Goal: Task Accomplishment & Management: Complete application form

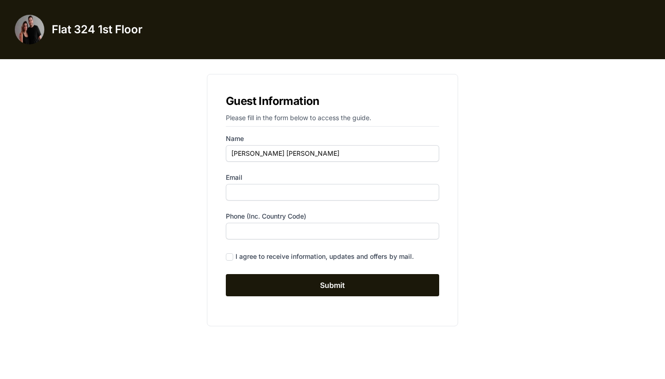
type input "[PERSON_NAME] [PERSON_NAME]"
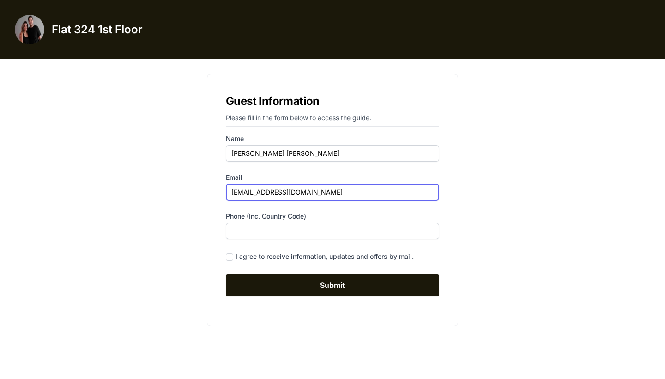
type input "[EMAIL_ADDRESS][DOMAIN_NAME]"
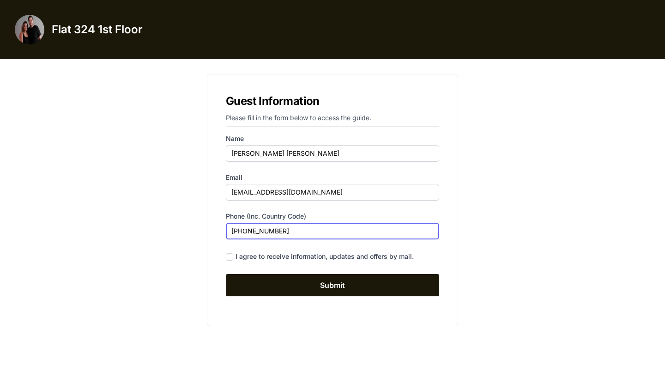
type input "[PHONE_NUMBER]"
click at [255, 255] on div "I agree to receive information, updates and offers by mail." at bounding box center [324, 256] width 178 height 9
click at [229, 259] on input "checkbox" at bounding box center [229, 256] width 7 height 7
click at [230, 259] on input "checkbox" at bounding box center [229, 256] width 7 height 7
checkbox input "false"
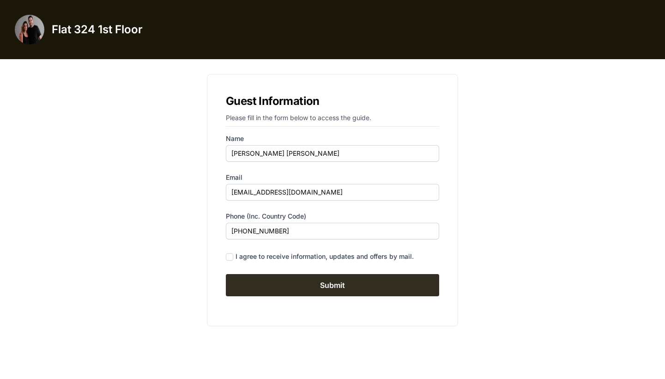
click at [242, 275] on input "Submit" at bounding box center [332, 285] width 213 height 22
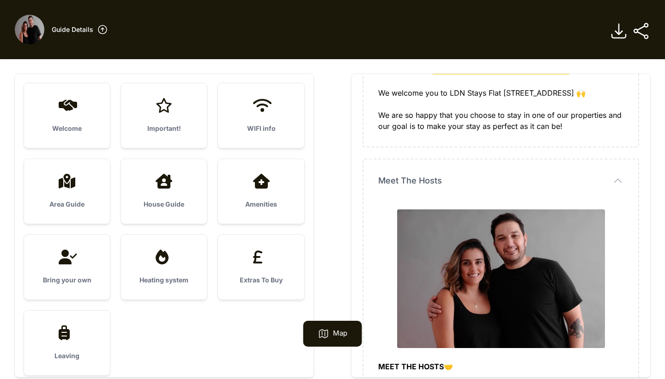
scroll to position [145, 0]
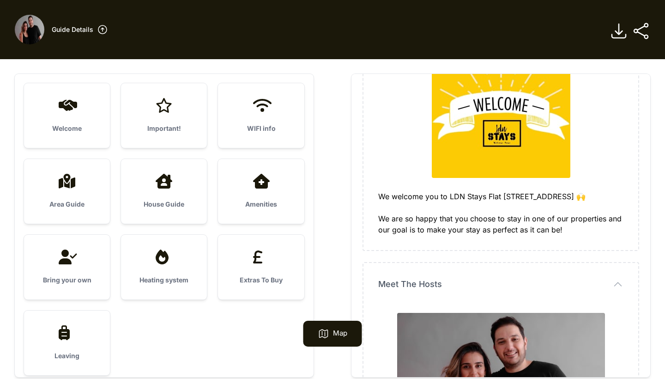
click at [75, 114] on div "Welcome" at bounding box center [67, 115] width 86 height 65
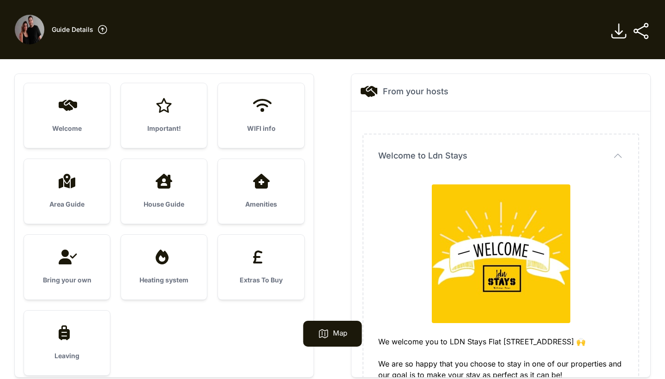
click at [136, 114] on div "Important!" at bounding box center [164, 115] width 86 height 65
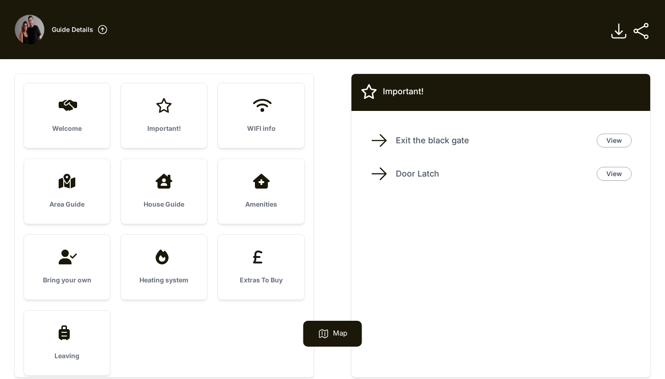
click at [215, 114] on ul "Welcome Important! WIFI info Area Guide House Guide" at bounding box center [164, 229] width 280 height 292
click at [235, 121] on div "WIFI info" at bounding box center [261, 115] width 86 height 65
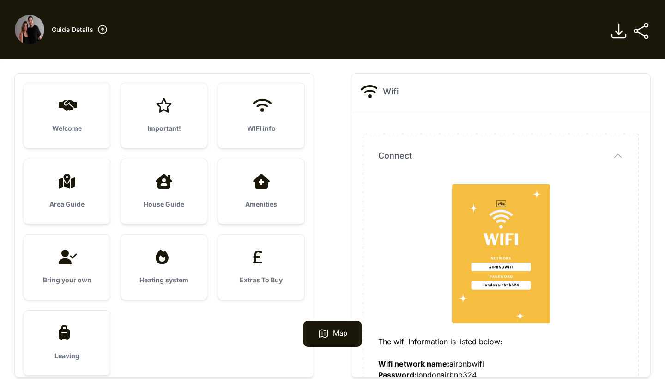
click at [172, 182] on icon at bounding box center [164, 181] width 22 height 15
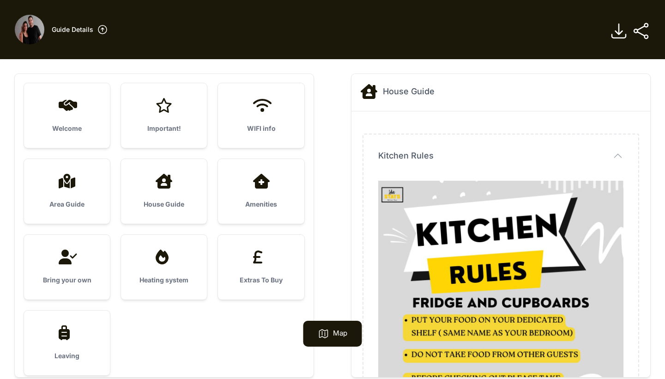
click at [244, 205] on h3 "Amenities" at bounding box center [261, 203] width 56 height 9
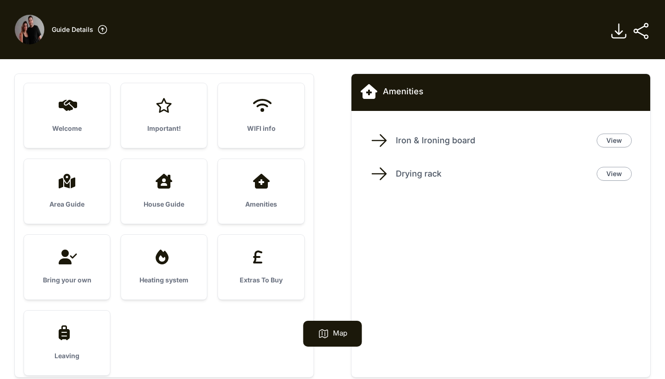
click at [91, 216] on div "Area Guide" at bounding box center [67, 191] width 86 height 65
click at [100, 263] on div "Bring your own" at bounding box center [67, 267] width 86 height 65
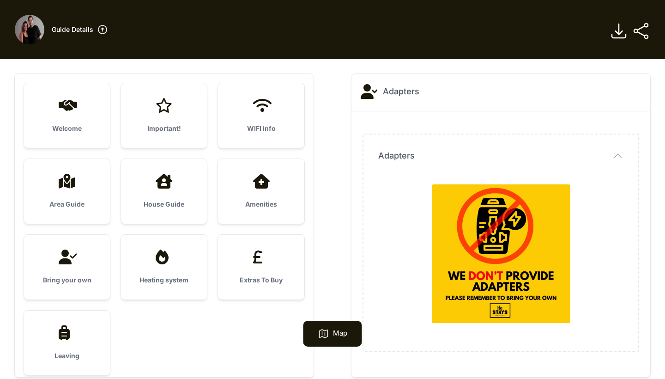
click at [147, 263] on div at bounding box center [164, 256] width 56 height 15
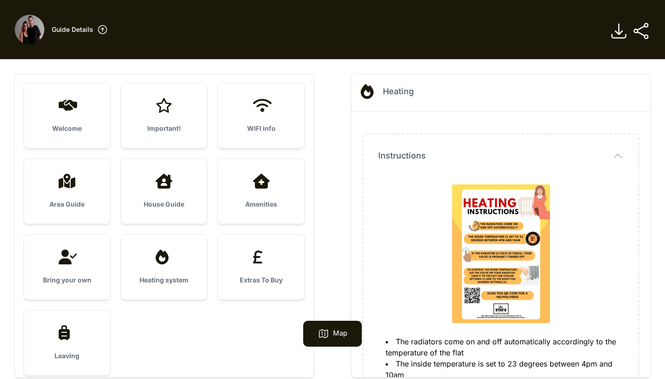
click at [227, 277] on div "Extras To Buy" at bounding box center [261, 267] width 86 height 65
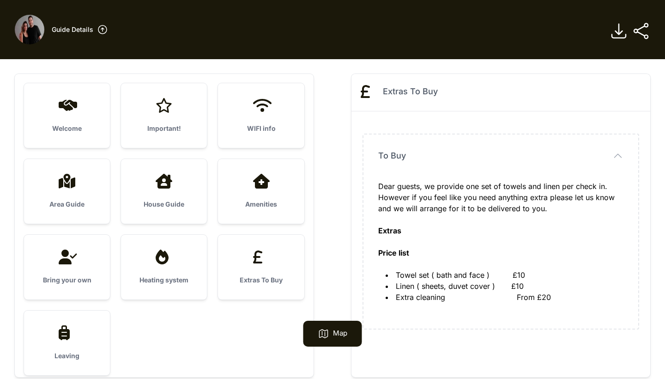
click at [97, 331] on div "Leaving" at bounding box center [67, 342] width 86 height 65
